Goal: Task Accomplishment & Management: Use online tool/utility

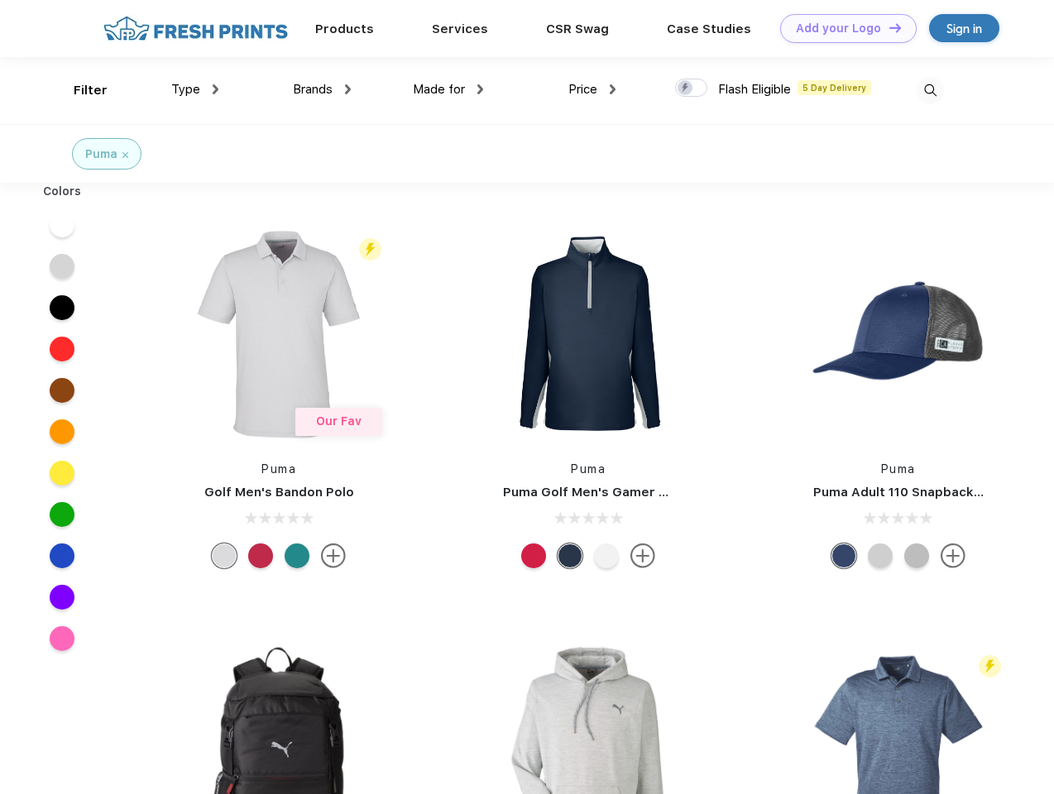
click at [842, 28] on link "Add your Logo Design Tool" at bounding box center [848, 28] width 136 height 29
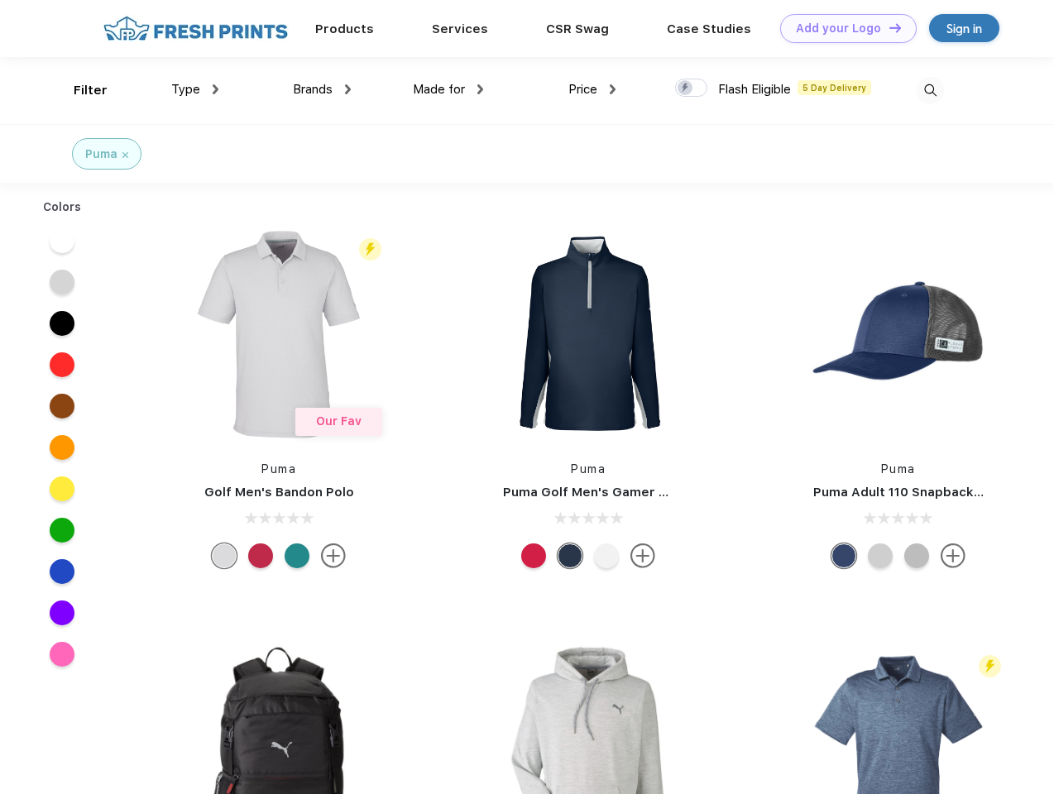
click at [0, 0] on div "Design Tool" at bounding box center [0, 0] width 0 height 0
click at [888, 27] on link "Add your Logo Design Tool" at bounding box center [848, 28] width 136 height 29
click at [79, 90] on div "Filter" at bounding box center [91, 90] width 34 height 19
click at [195, 89] on span "Type" at bounding box center [185, 89] width 29 height 15
click at [322, 89] on span "Brands" at bounding box center [313, 89] width 40 height 15
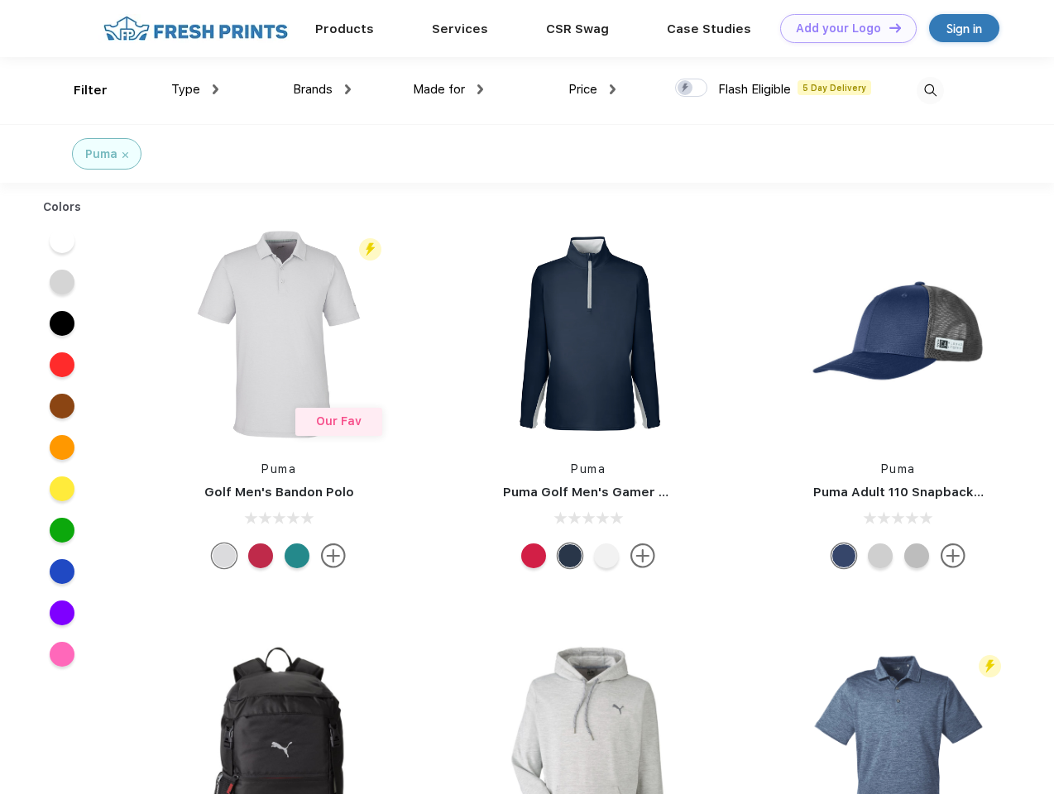
click at [448, 89] on span "Made for" at bounding box center [439, 89] width 52 height 15
click at [592, 89] on span "Price" at bounding box center [582, 89] width 29 height 15
click at [692, 89] on div at bounding box center [691, 88] width 32 height 18
click at [686, 89] on input "checkbox" at bounding box center [680, 83] width 11 height 11
click at [930, 90] on img at bounding box center [930, 90] width 27 height 27
